Goal: Information Seeking & Learning: Learn about a topic

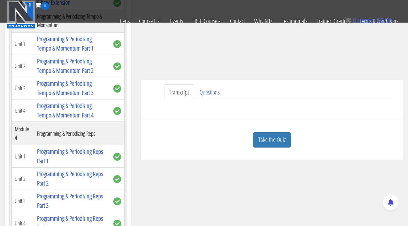
scroll to position [396, 0]
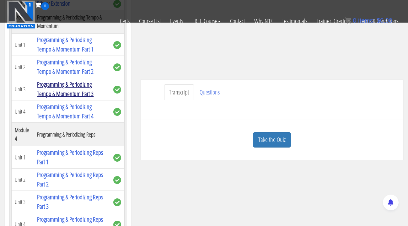
click at [72, 86] on link "Programming & Periodizing Tempo & Momentum Part 3" at bounding box center [65, 89] width 56 height 18
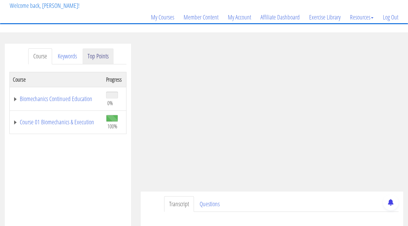
scroll to position [44, 0]
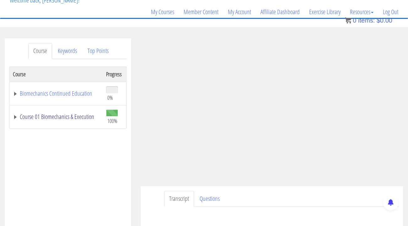
click at [16, 117] on link "Course 01 Biomechanics & Execution" at bounding box center [56, 117] width 87 height 6
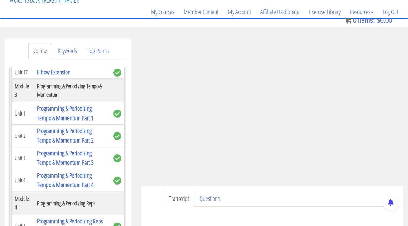
scroll to position [437, 0]
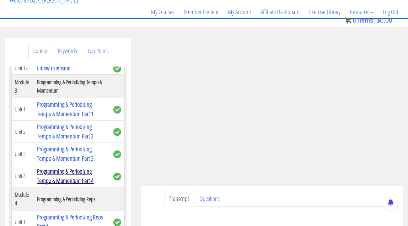
click at [49, 172] on link "Programming & Periodizing Tempo & Momentum Part 4" at bounding box center [65, 176] width 56 height 18
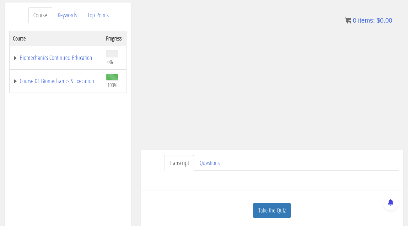
scroll to position [81, 0]
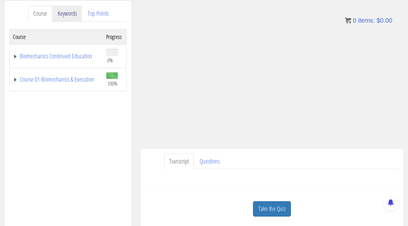
click at [77, 10] on link "Keywords" at bounding box center [67, 14] width 29 height 16
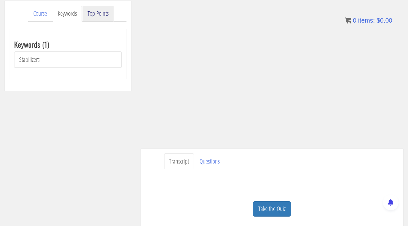
click at [98, 13] on link "Top Points" at bounding box center [98, 14] width 31 height 16
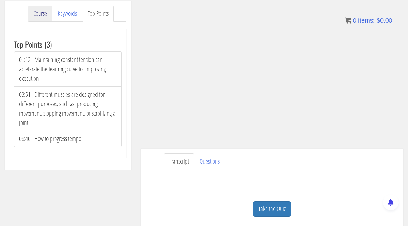
click at [46, 18] on link "Course" at bounding box center [40, 14] width 24 height 16
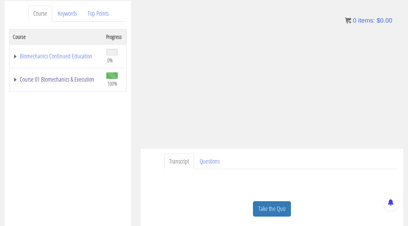
click at [15, 77] on link "Course 01 Biomechanics & Execution" at bounding box center [56, 79] width 87 height 6
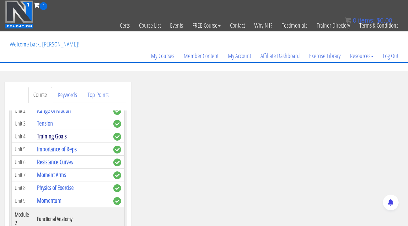
scroll to position [101, 0]
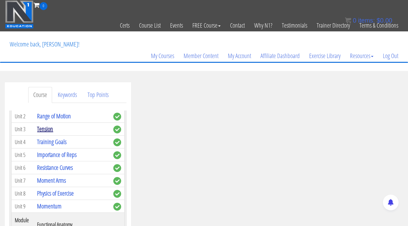
click at [49, 131] on link "Tension" at bounding box center [45, 129] width 16 height 8
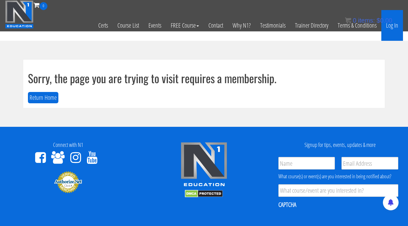
click at [395, 24] on link "Log In" at bounding box center [392, 25] width 22 height 31
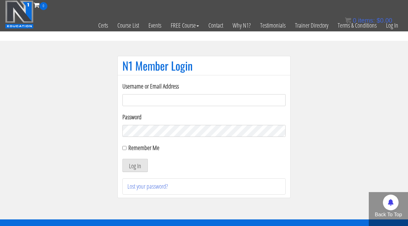
click at [217, 102] on input "Username or Email Address" at bounding box center [203, 100] width 163 height 12
type input "[EMAIL_ADDRESS][DOMAIN_NAME]"
click at [142, 168] on button "Log In" at bounding box center [134, 165] width 25 height 13
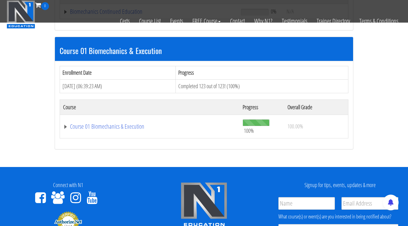
scroll to position [230, 0]
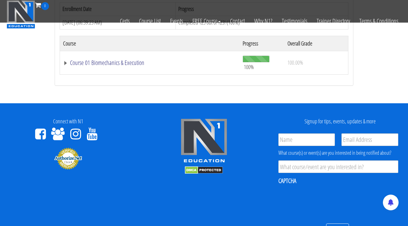
click at [64, 60] on link "Course 01 Biomechanics & Execution" at bounding box center [149, 63] width 173 height 6
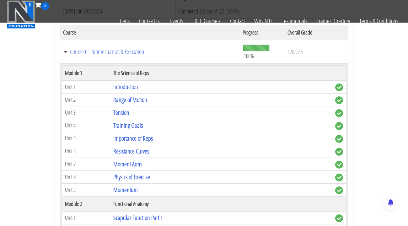
scroll to position [242, 0]
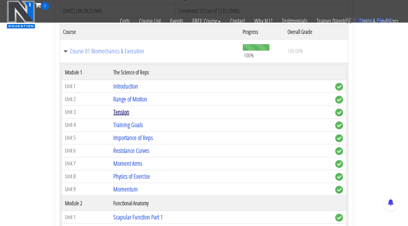
click at [124, 108] on link "Tension" at bounding box center [121, 112] width 16 height 8
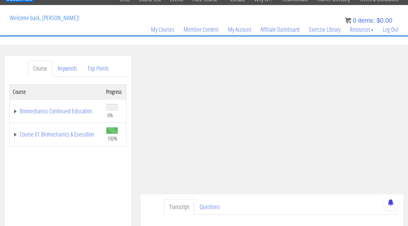
scroll to position [27, 0]
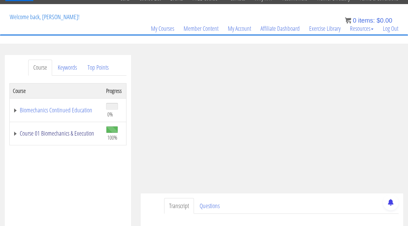
click at [15, 134] on link "Course 01 Biomechanics & Execution" at bounding box center [56, 133] width 87 height 6
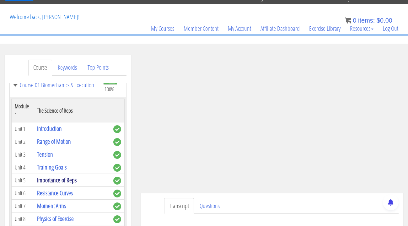
scroll to position [49, 0]
click at [61, 166] on link "Training Goals" at bounding box center [51, 166] width 29 height 8
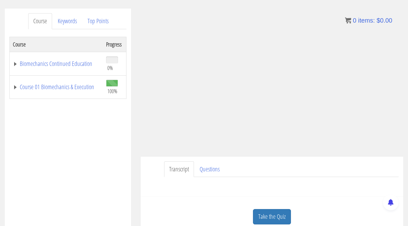
scroll to position [77, 0]
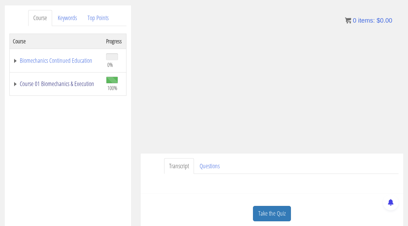
click at [16, 81] on link "Course 01 Biomechanics & Execution" at bounding box center [56, 84] width 87 height 6
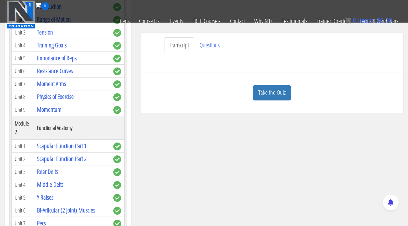
scroll to position [141, 0]
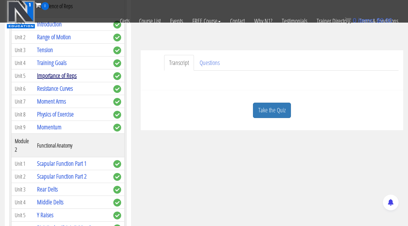
click at [60, 77] on link "Importance of Reps" at bounding box center [57, 75] width 40 height 8
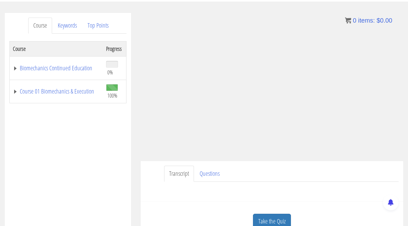
scroll to position [46, 0]
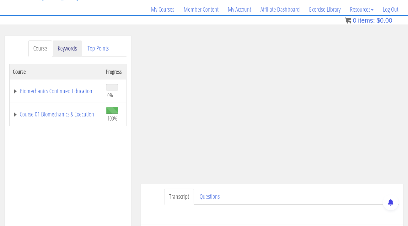
click at [74, 49] on link "Keywords" at bounding box center [67, 48] width 29 height 16
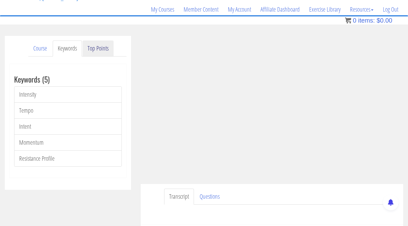
click at [93, 52] on link "Top Points" at bounding box center [98, 48] width 31 height 16
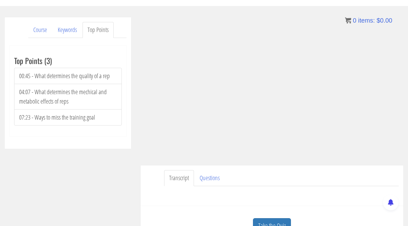
scroll to position [67, 0]
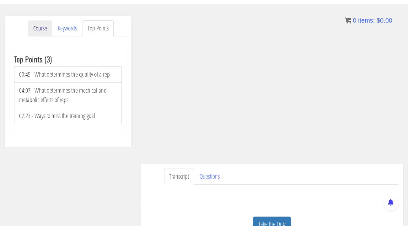
click at [31, 30] on link "Course" at bounding box center [40, 28] width 24 height 16
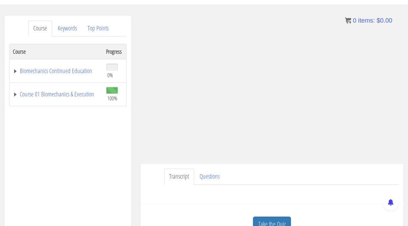
click at [12, 94] on td "Course 01 Biomechanics & Execution" at bounding box center [56, 95] width 93 height 24
click at [15, 93] on link "Course 01 Biomechanics & Execution" at bounding box center [56, 94] width 87 height 6
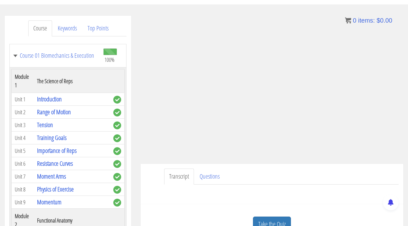
scroll to position [40, 0]
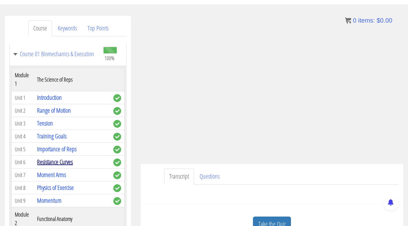
click at [60, 160] on link "Resistance Curves" at bounding box center [55, 161] width 36 height 8
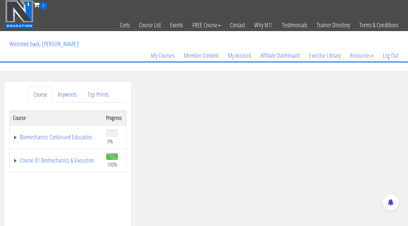
scroll to position [56, 0]
